Goal: Information Seeking & Learning: Learn about a topic

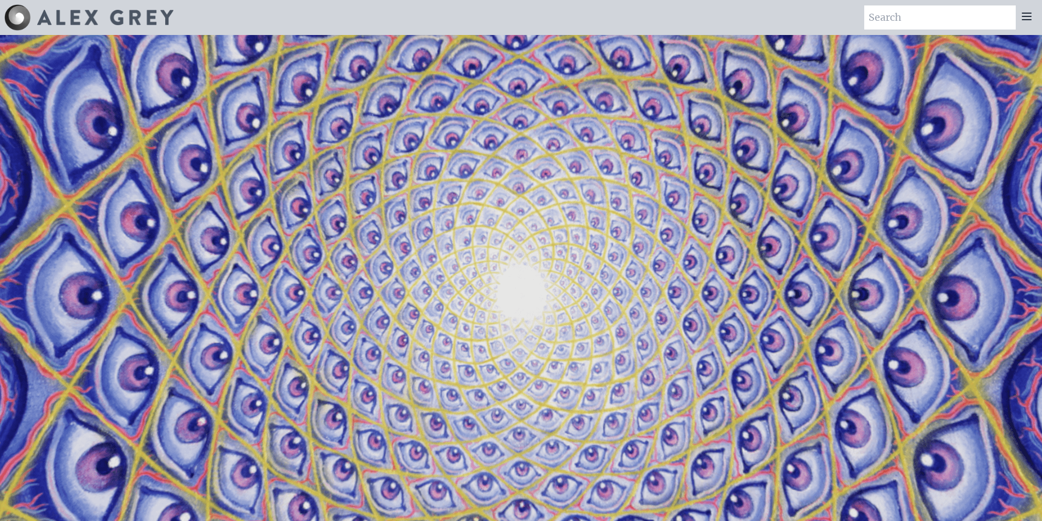
click at [97, 15] on img at bounding box center [105, 17] width 136 height 15
click at [1022, 19] on icon at bounding box center [1026, 16] width 13 height 13
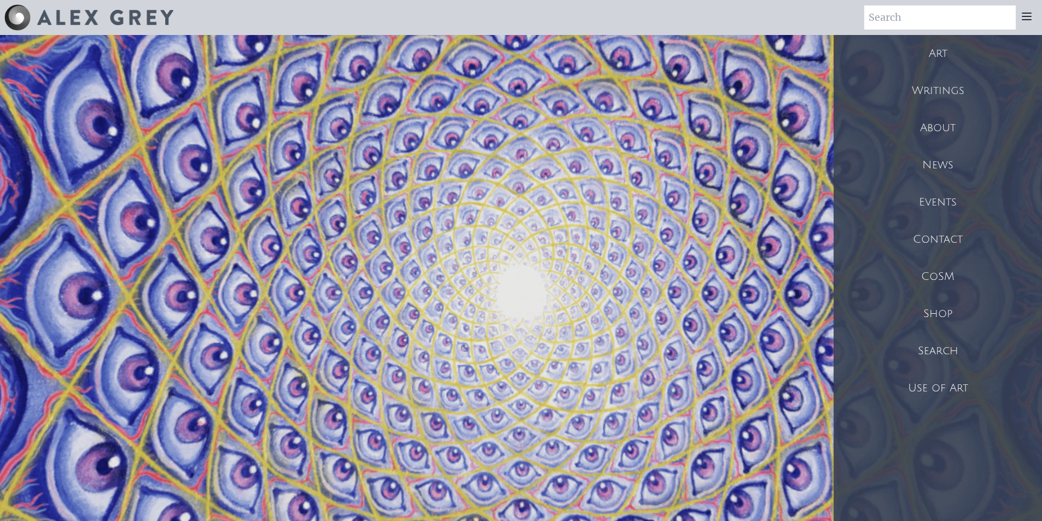
drag, startPoint x: 927, startPoint y: 93, endPoint x: 857, endPoint y: 85, distance: 70.5
click at [879, 99] on div "Writings" at bounding box center [938, 90] width 208 height 37
click at [943, 55] on div "Art" at bounding box center [938, 53] width 208 height 37
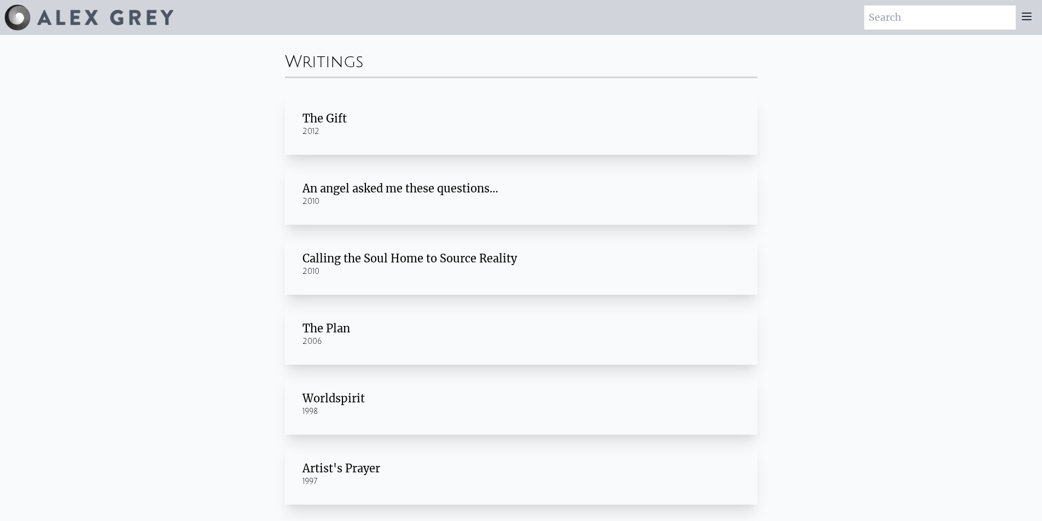
click at [330, 118] on div "The Gift" at bounding box center [521, 118] width 438 height 15
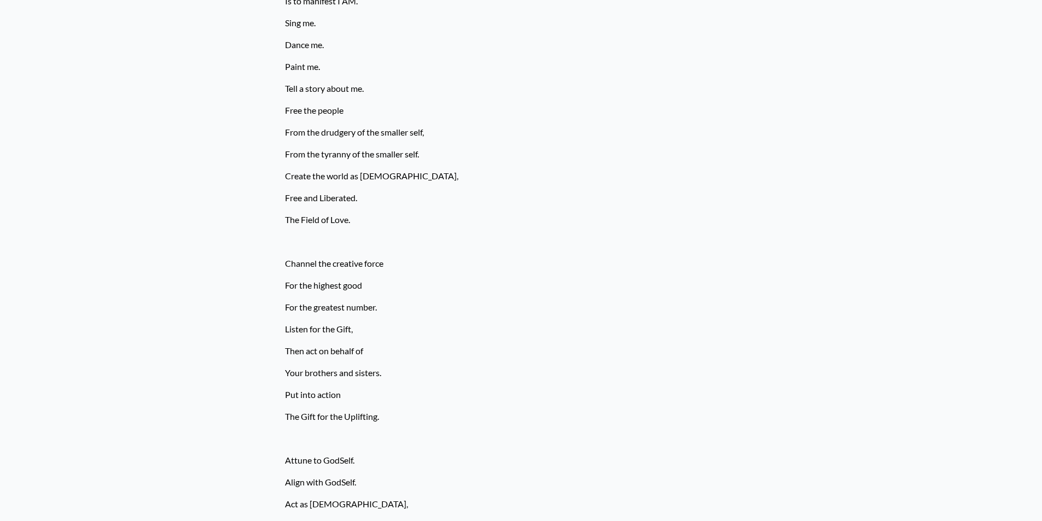
scroll to position [4430, 0]
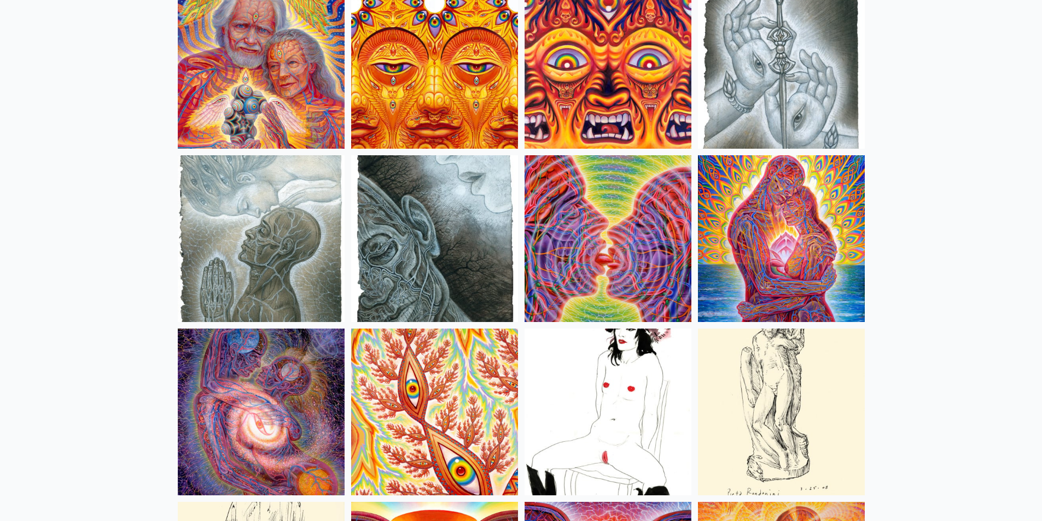
scroll to position [3467, 0]
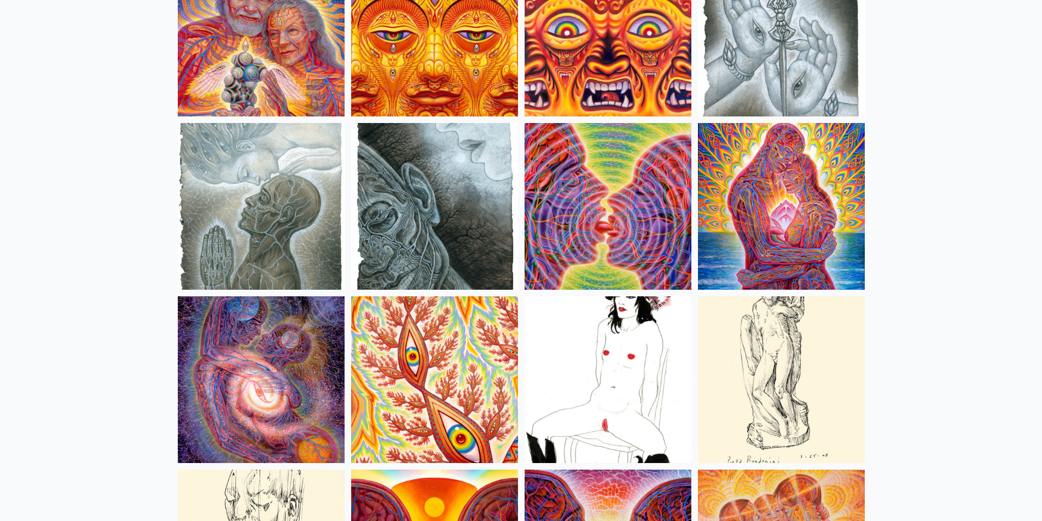
click at [567, 401] on img at bounding box center [608, 379] width 167 height 167
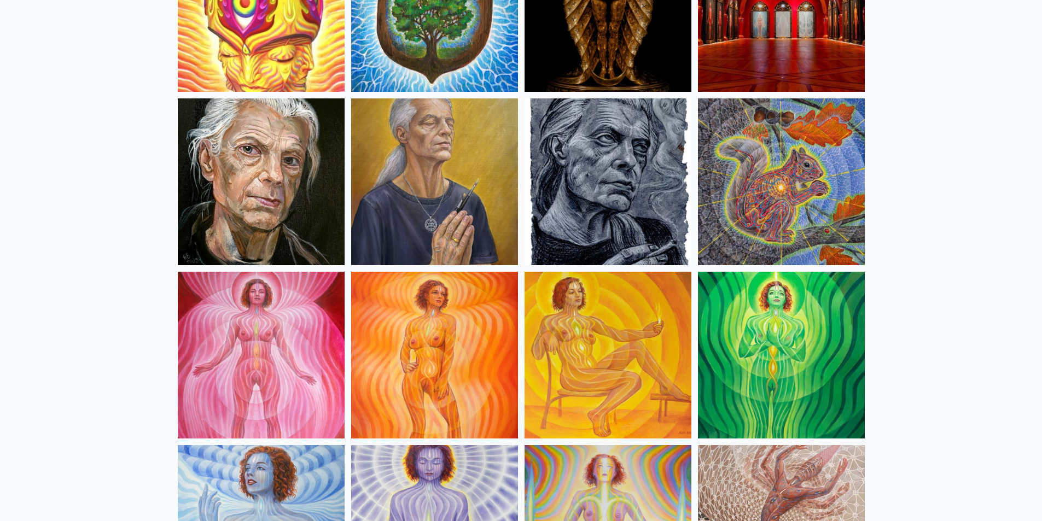
scroll to position [0, 0]
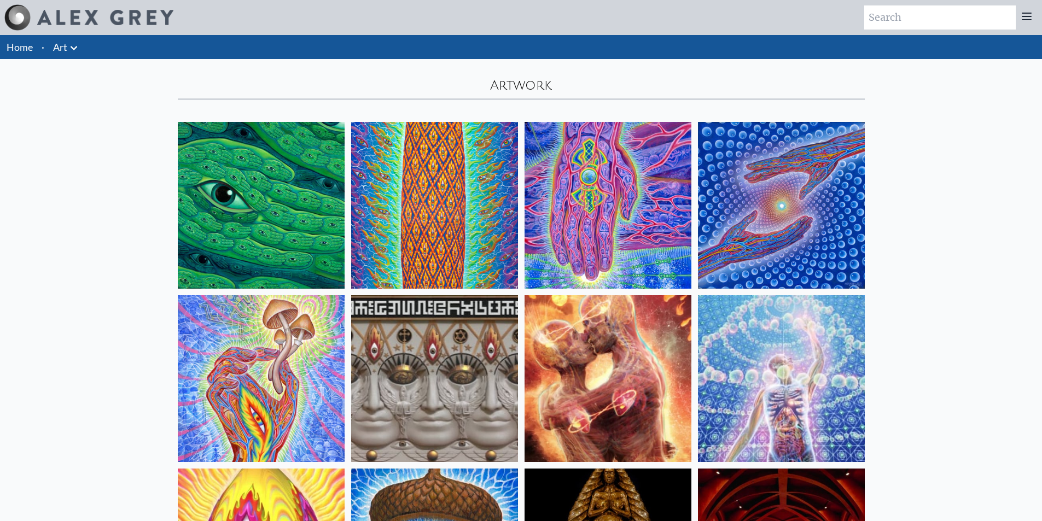
click at [40, 18] on img at bounding box center [105, 17] width 136 height 15
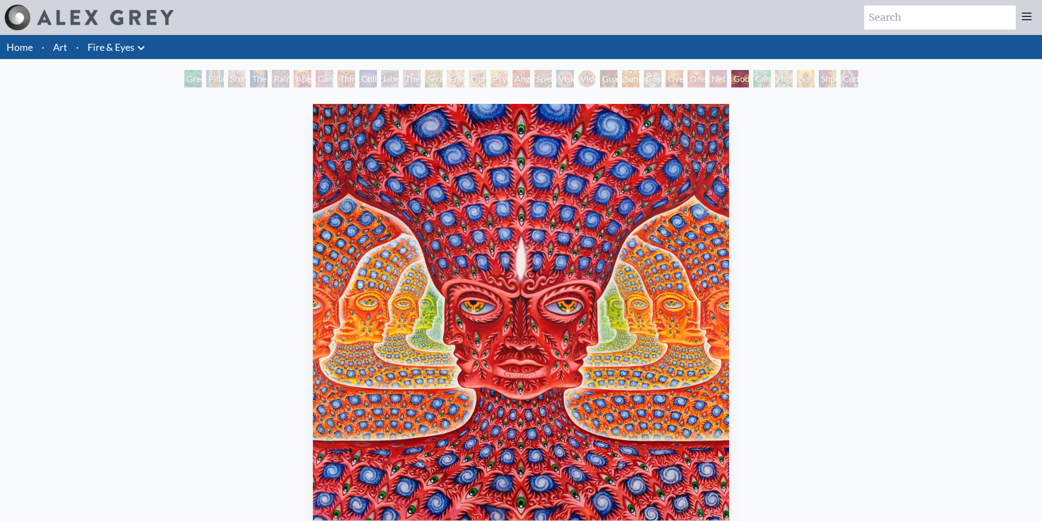
click at [142, 46] on icon at bounding box center [141, 48] width 13 height 13
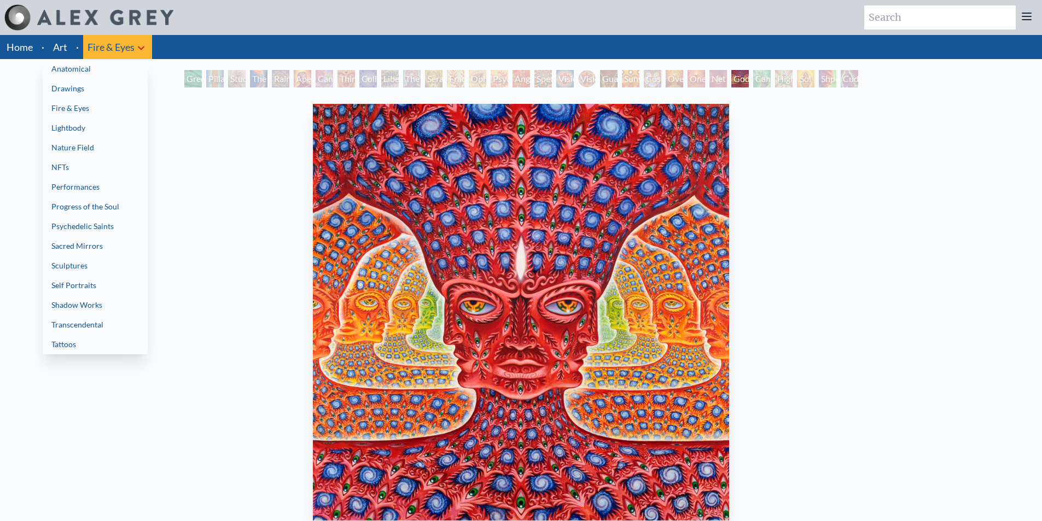
click at [142, 46] on div at bounding box center [521, 260] width 1042 height 521
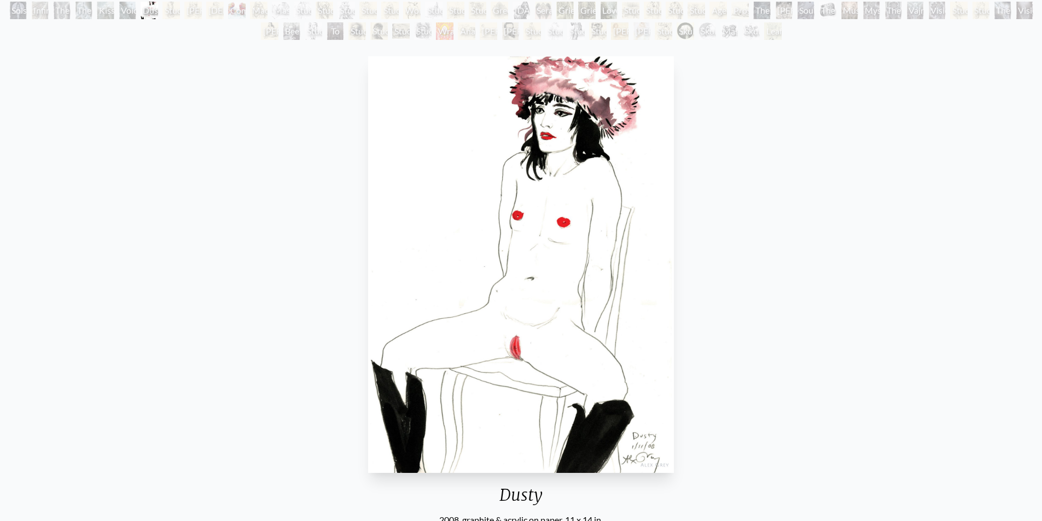
scroll to position [164, 0]
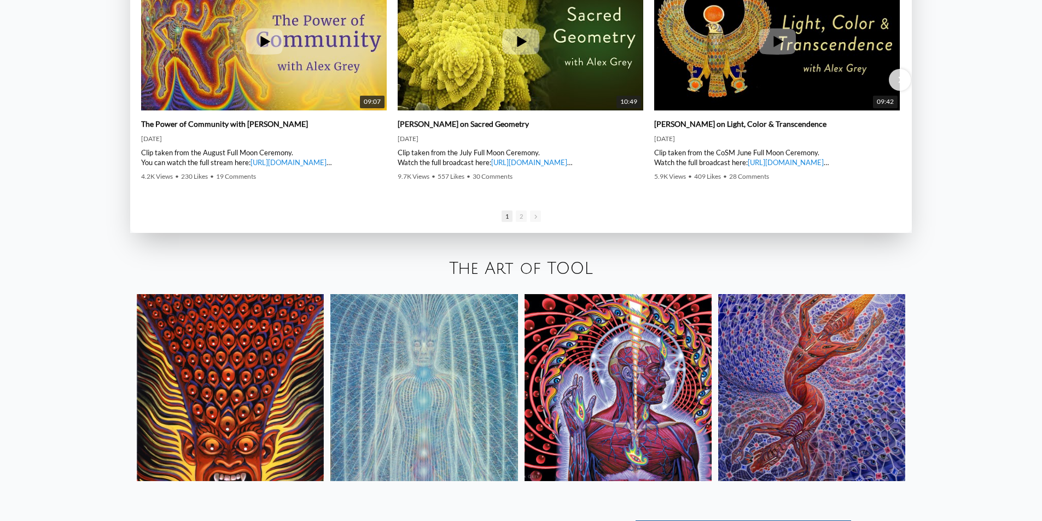
scroll to position [2188, 0]
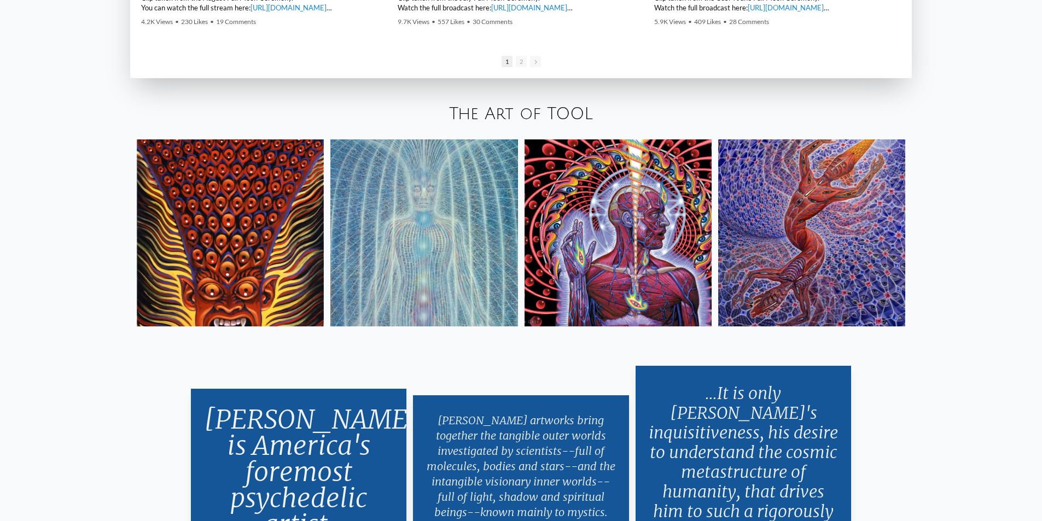
click at [502, 124] on div "The Art of TOOL" at bounding box center [521, 114] width 1042 height 37
click at [504, 114] on link "The Art of TOOL" at bounding box center [521, 114] width 144 height 18
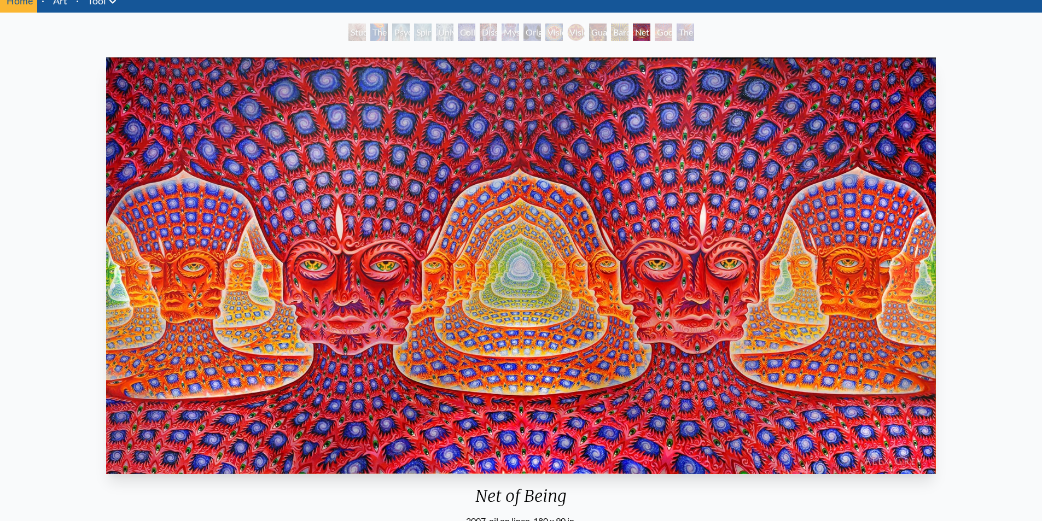
scroll to position [109, 0]
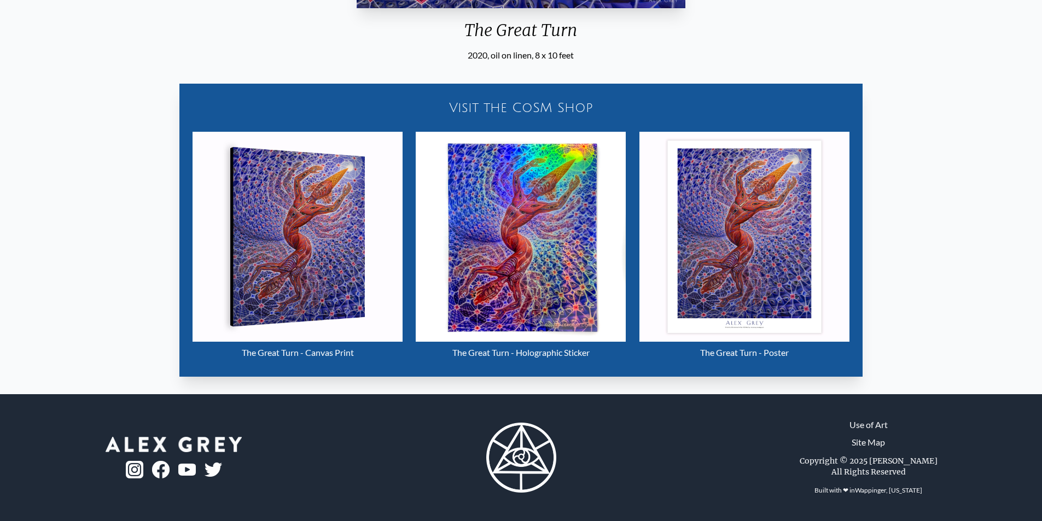
scroll to position [184, 0]
